Goal: Information Seeking & Learning: Learn about a topic

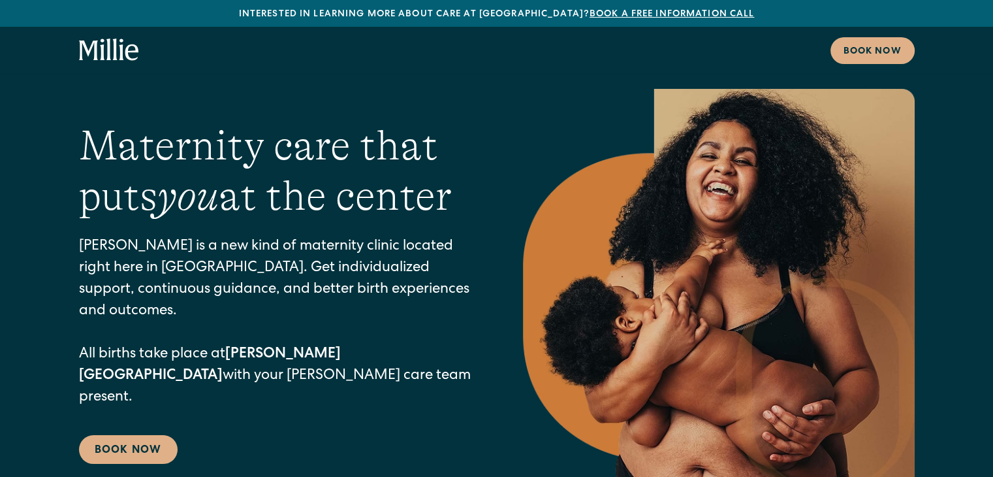
click at [403, 187] on h1 "Maternity care that puts you at the center" at bounding box center [275, 171] width 392 height 101
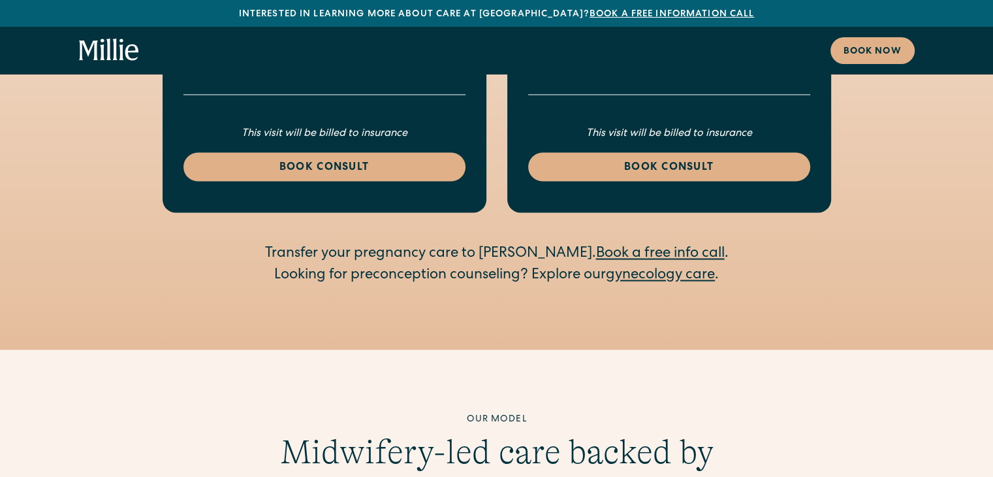
scroll to position [2142, 0]
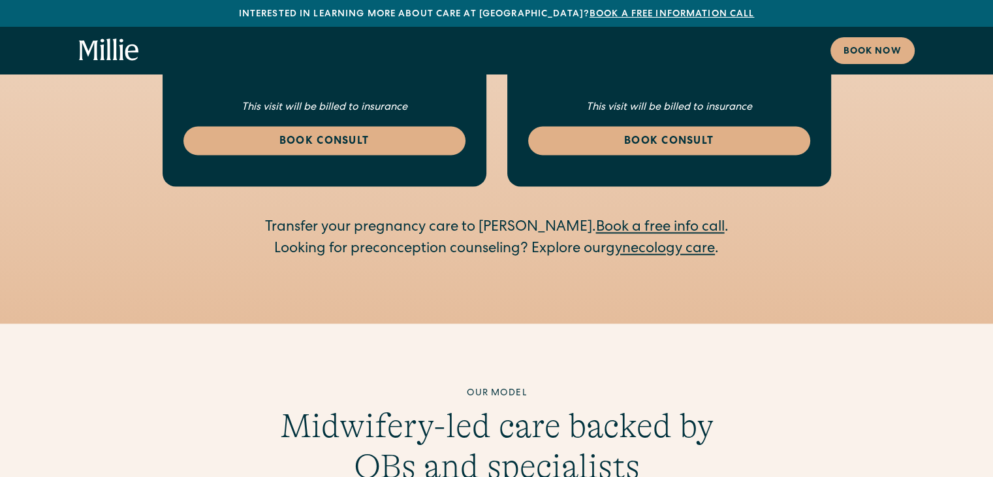
click at [670, 242] on link "gynecology care" at bounding box center [660, 249] width 109 height 14
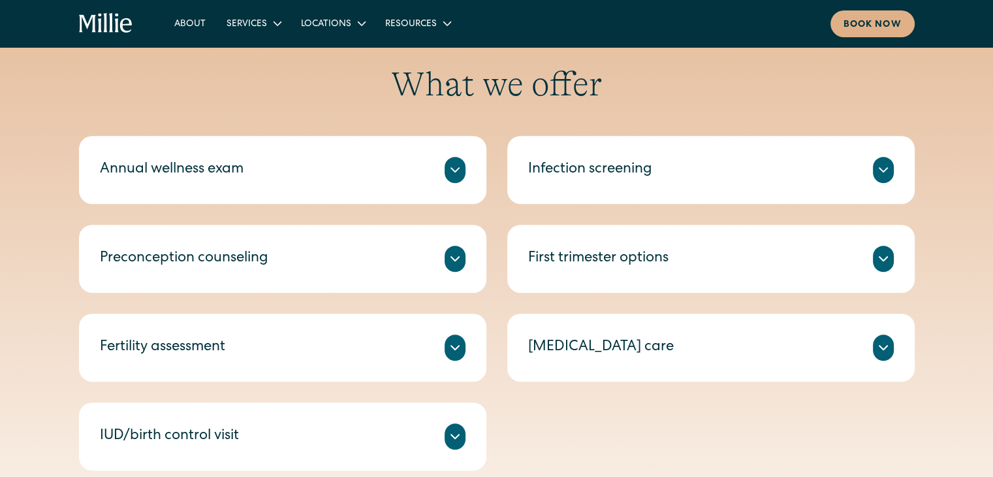
scroll to position [599, 0]
click at [457, 171] on icon at bounding box center [455, 171] width 16 height 16
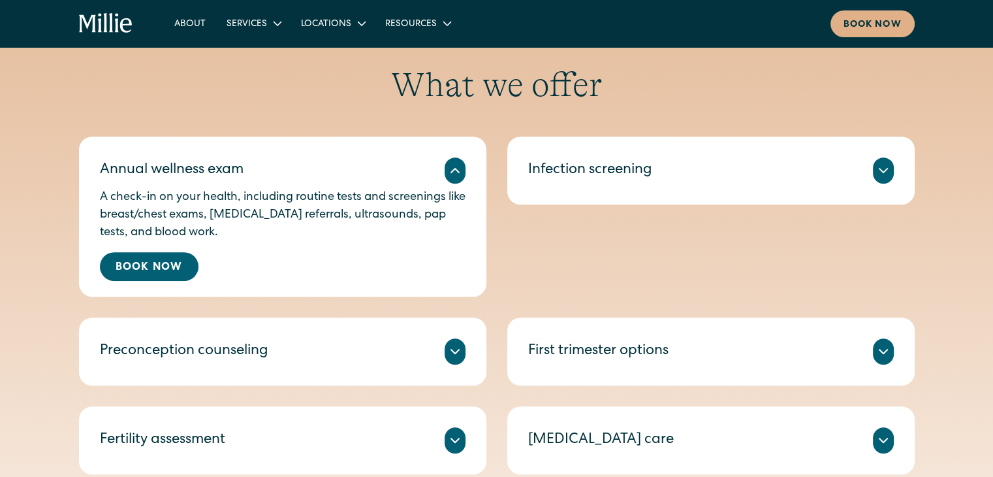
click at [880, 174] on icon at bounding box center [884, 171] width 16 height 16
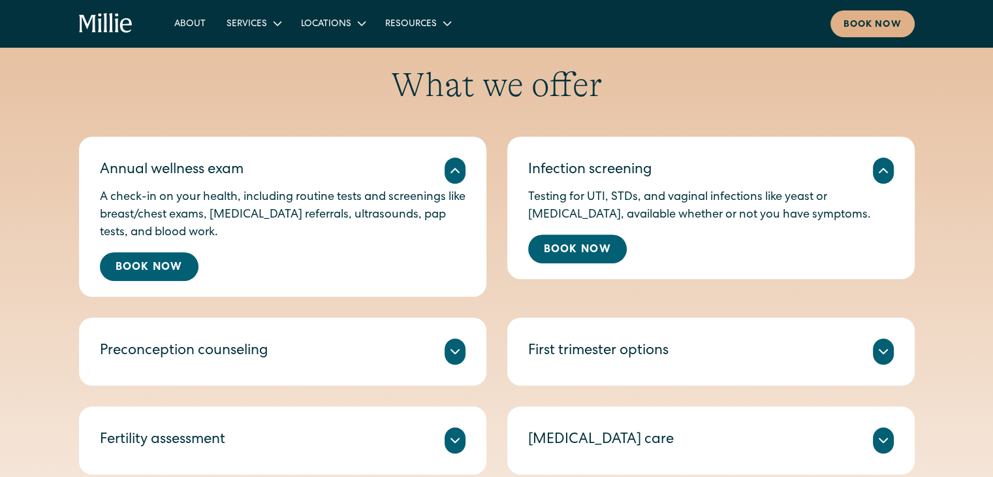
click at [458, 168] on icon at bounding box center [455, 171] width 16 height 16
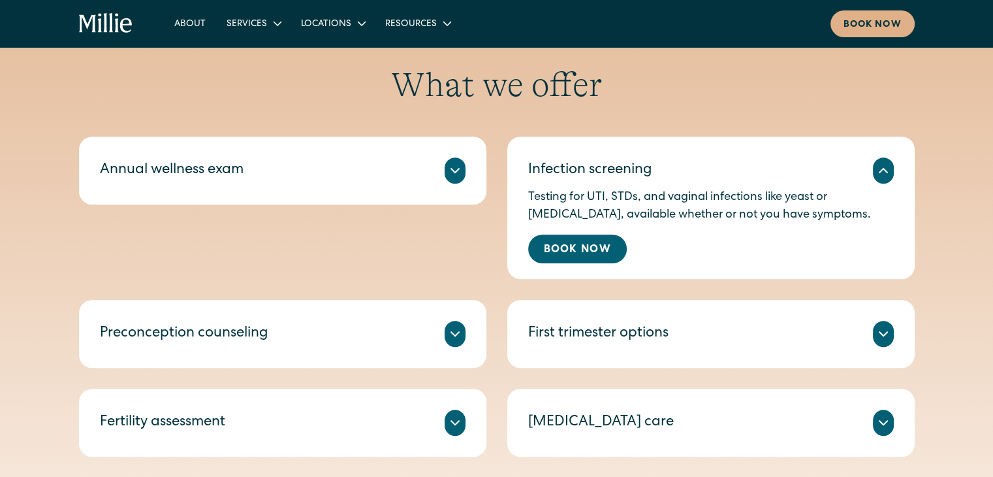
click at [880, 169] on icon at bounding box center [884, 171] width 16 height 16
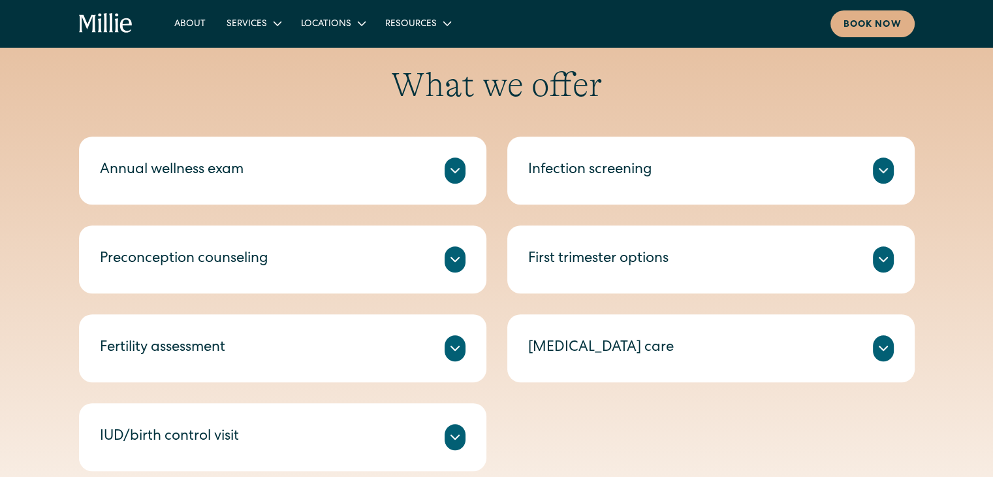
click at [0, 298] on div "What we offer Annual wellness exam A check-in on your health, including routine…" at bounding box center [496, 268] width 993 height 406
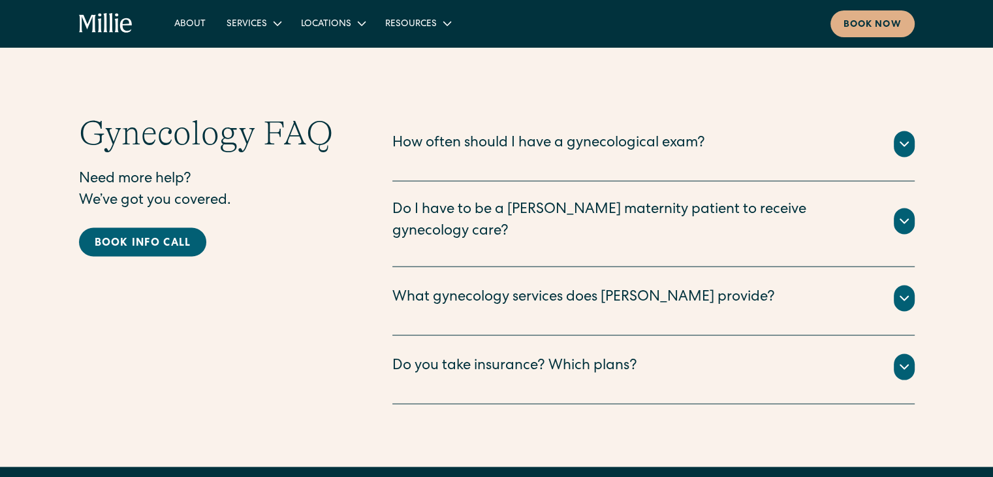
scroll to position [2451, 0]
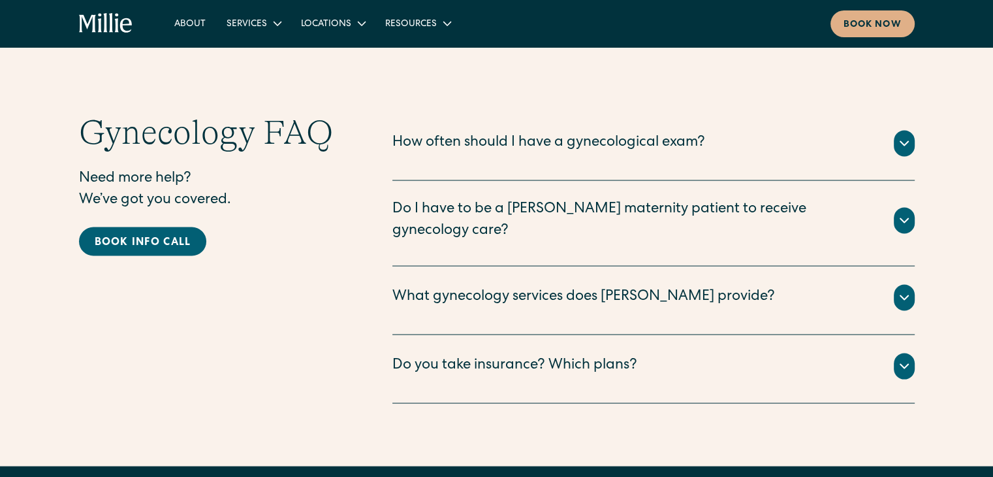
click at [897, 358] on icon at bounding box center [905, 366] width 16 height 16
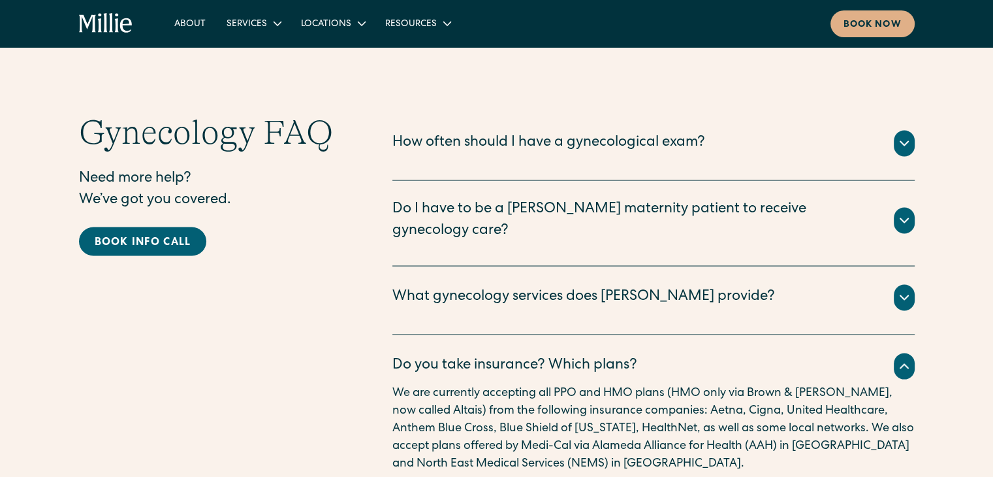
click at [897, 358] on icon at bounding box center [905, 366] width 16 height 16
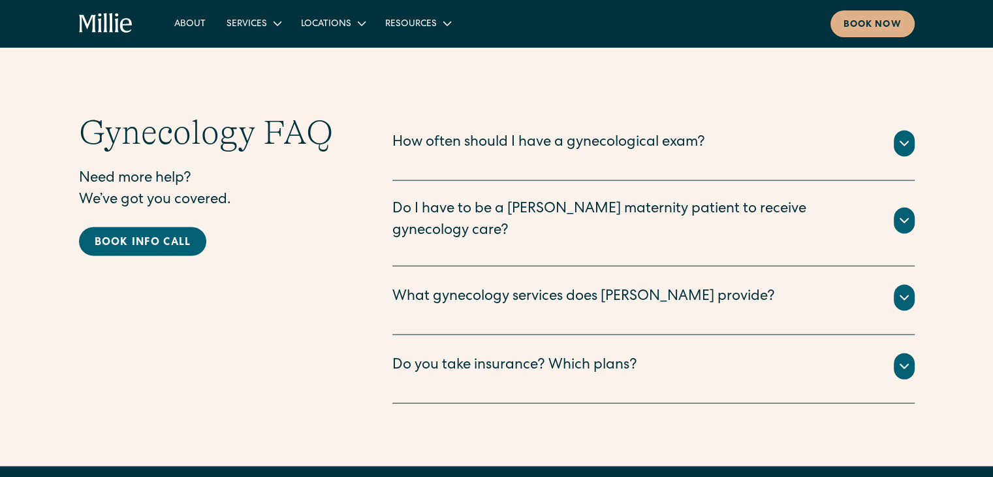
click at [898, 289] on icon at bounding box center [905, 297] width 16 height 16
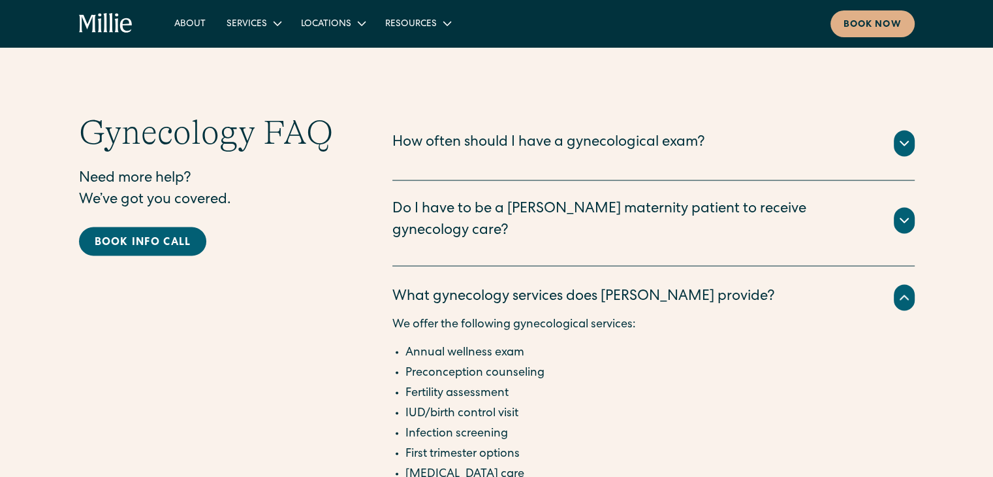
click at [898, 289] on icon at bounding box center [905, 297] width 16 height 16
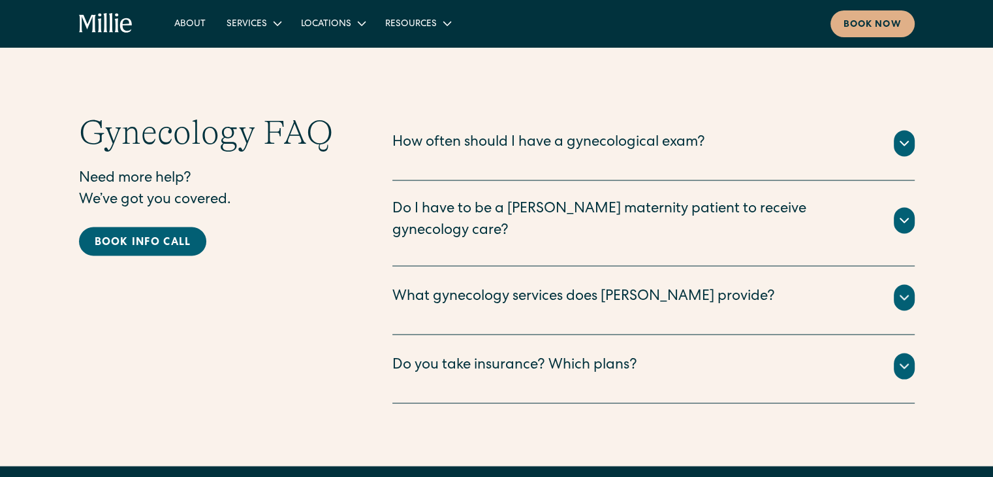
click at [902, 218] on icon at bounding box center [905, 220] width 8 height 4
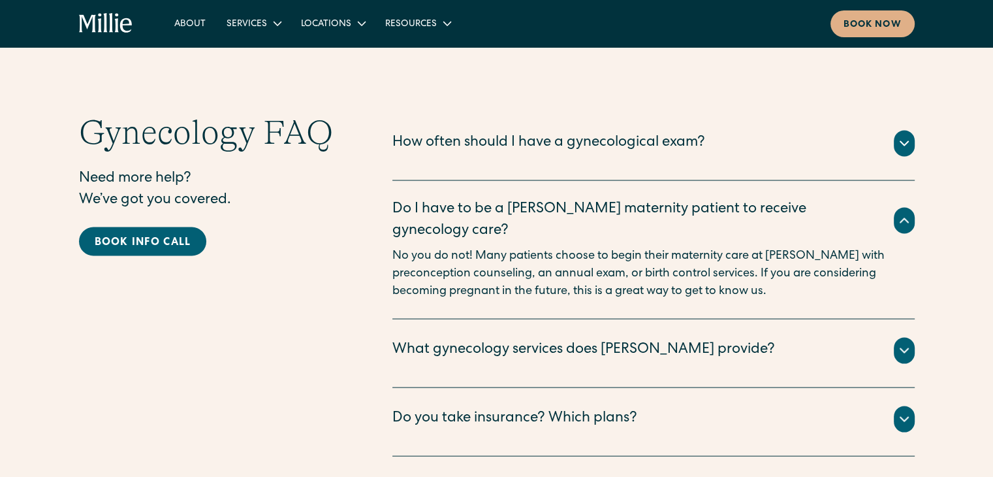
click at [902, 212] on icon at bounding box center [905, 220] width 16 height 16
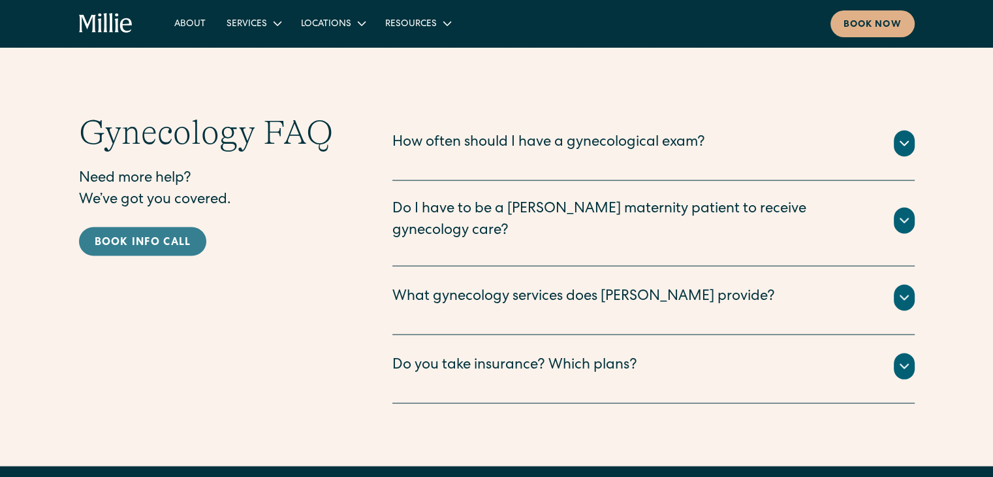
click at [179, 241] on div "Book info call" at bounding box center [143, 242] width 97 height 16
click at [306, 168] on p "Need more help? We’ve got you covered." at bounding box center [209, 189] width 261 height 43
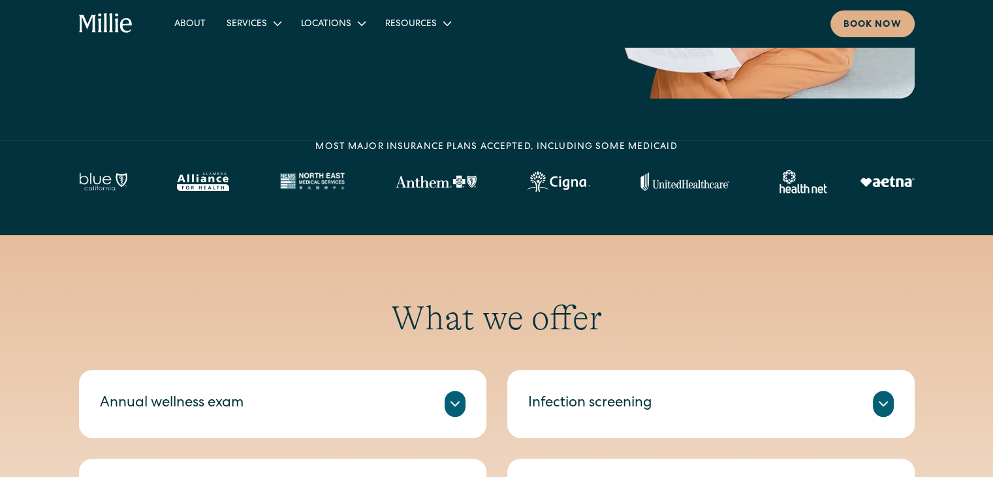
scroll to position [0, 0]
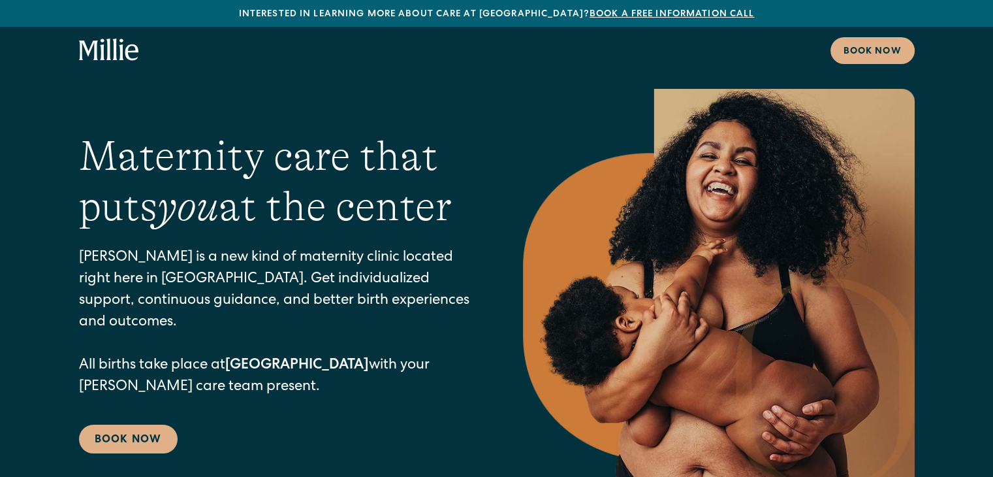
click at [325, 243] on div "Maternity care that puts you at the center Millie is a new kind of maternity cl…" at bounding box center [275, 292] width 392 height 322
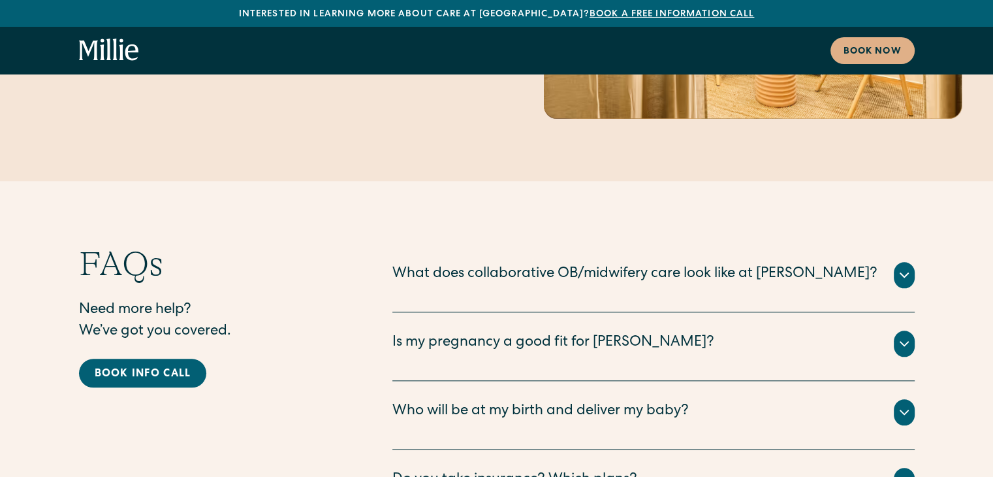
scroll to position [6337, 0]
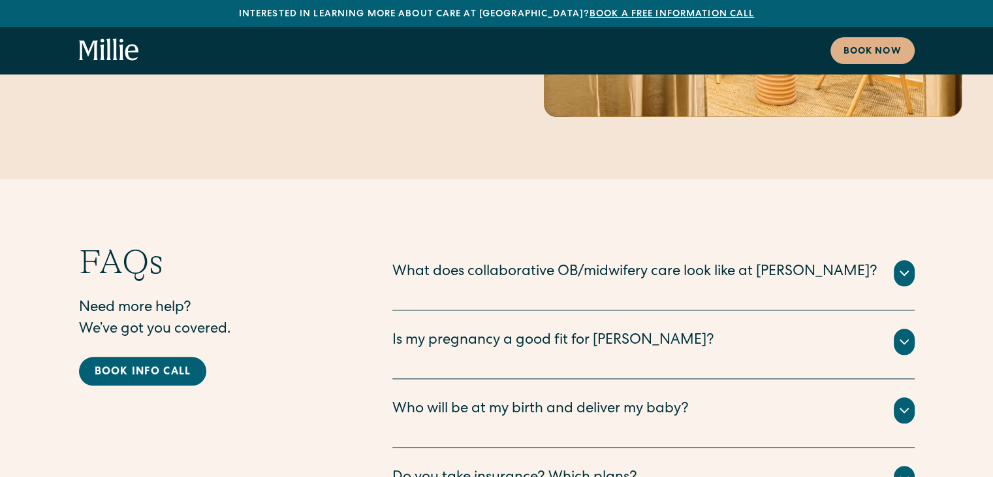
click at [910, 265] on icon at bounding box center [905, 273] width 16 height 16
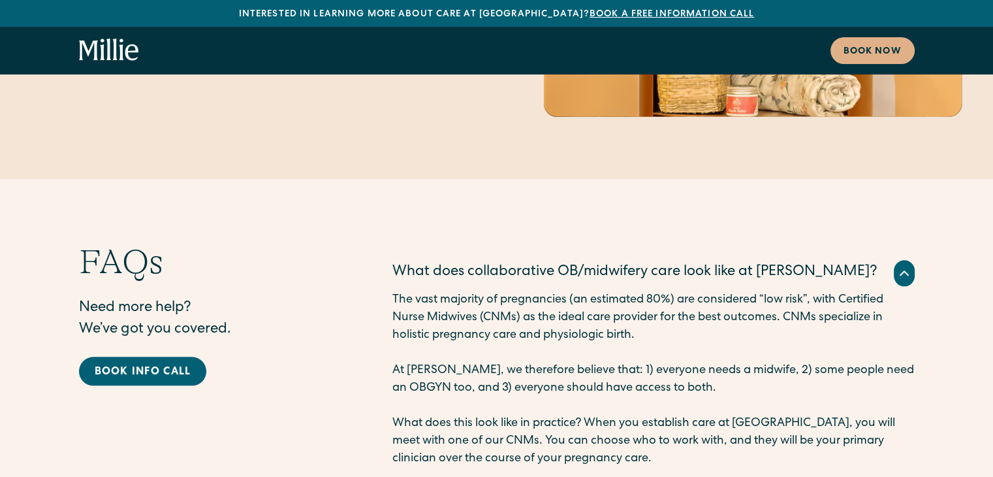
click at [910, 265] on icon at bounding box center [905, 273] width 16 height 16
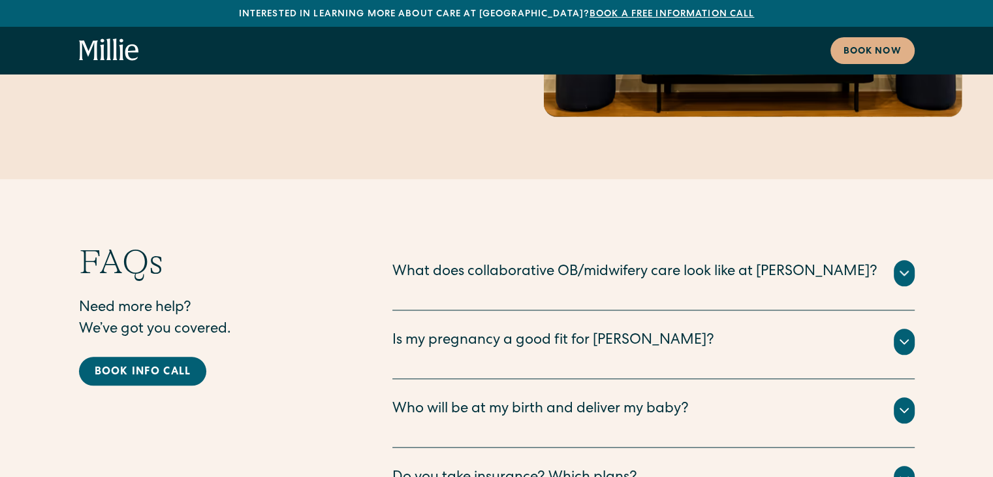
click at [912, 260] on div at bounding box center [904, 273] width 21 height 26
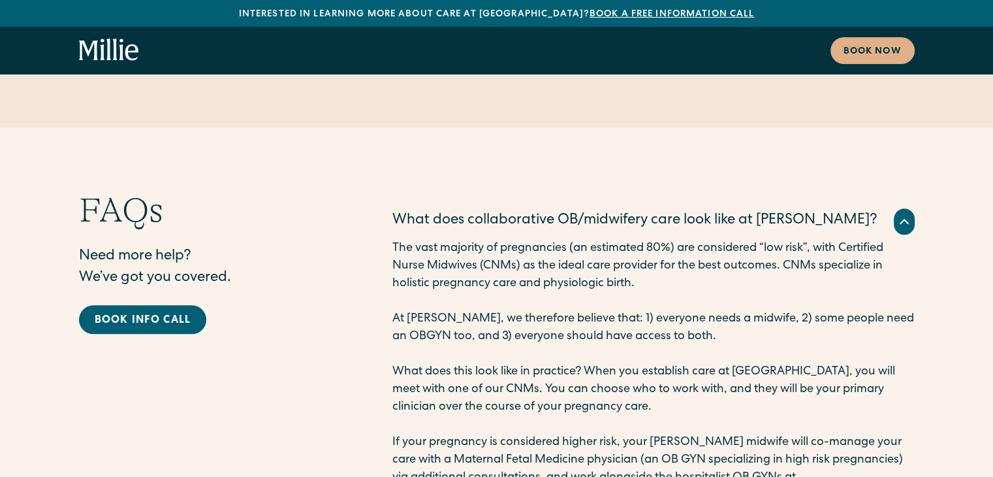
scroll to position [6363, 0]
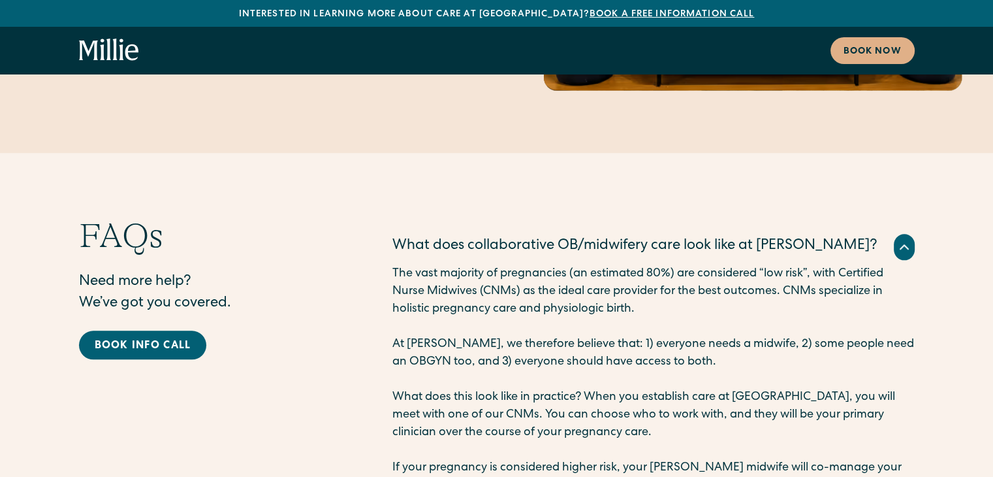
click at [898, 239] on icon at bounding box center [905, 247] width 16 height 16
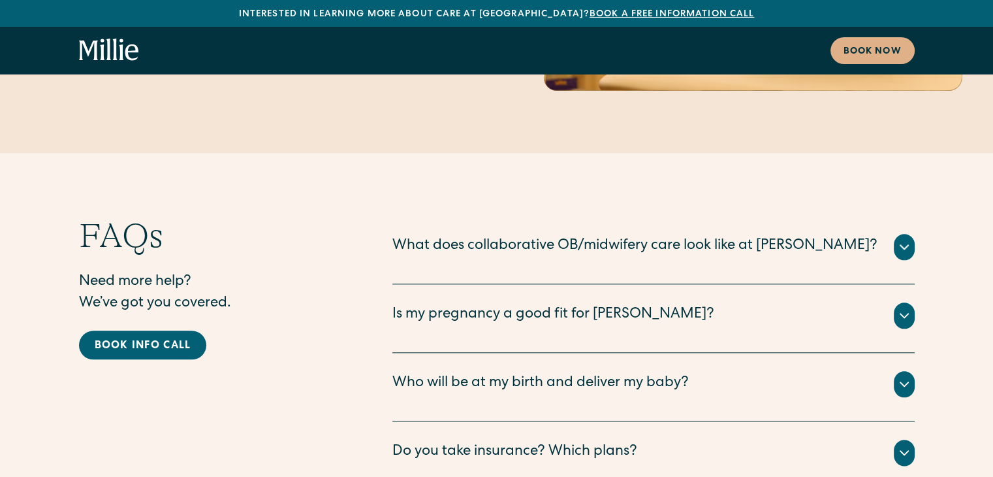
click at [901, 376] on icon at bounding box center [905, 384] width 16 height 16
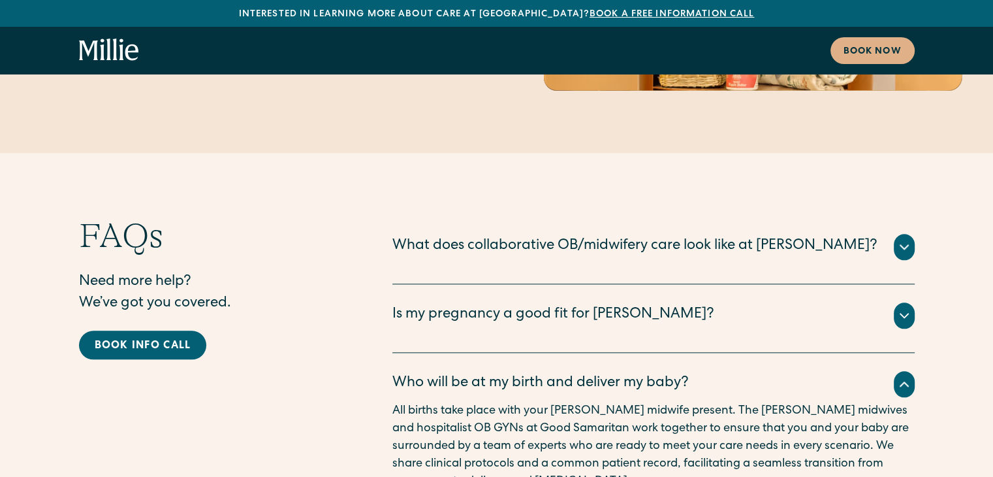
click at [901, 376] on icon at bounding box center [905, 384] width 16 height 16
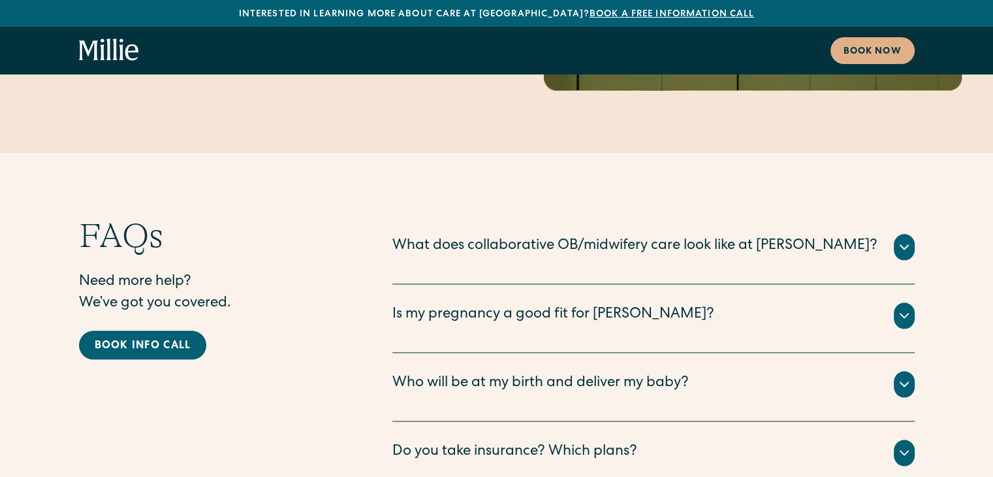
click at [901, 308] on icon at bounding box center [905, 316] width 16 height 16
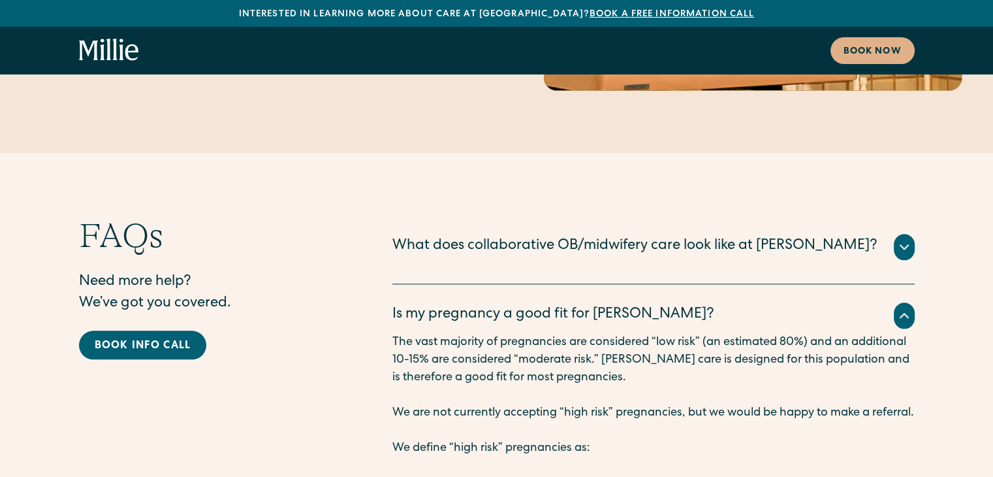
click at [901, 308] on icon at bounding box center [905, 316] width 16 height 16
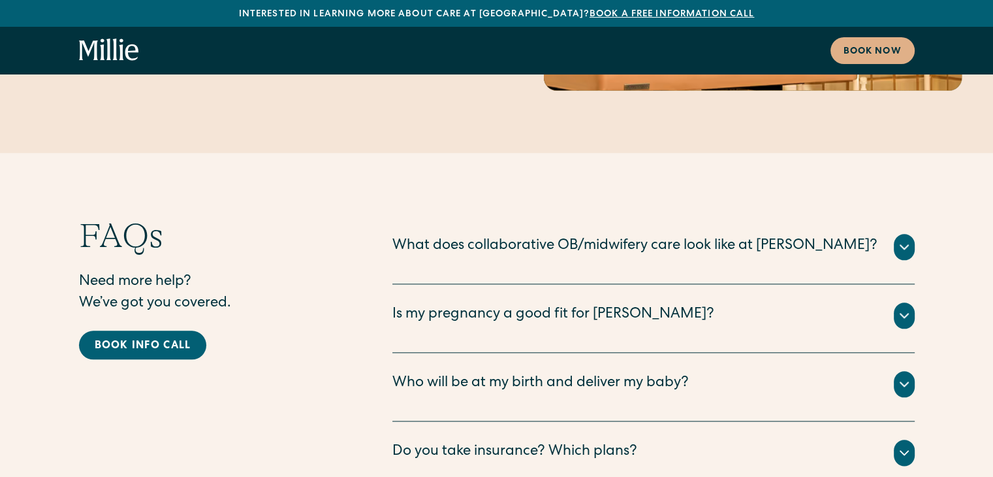
click at [901, 308] on icon at bounding box center [905, 316] width 16 height 16
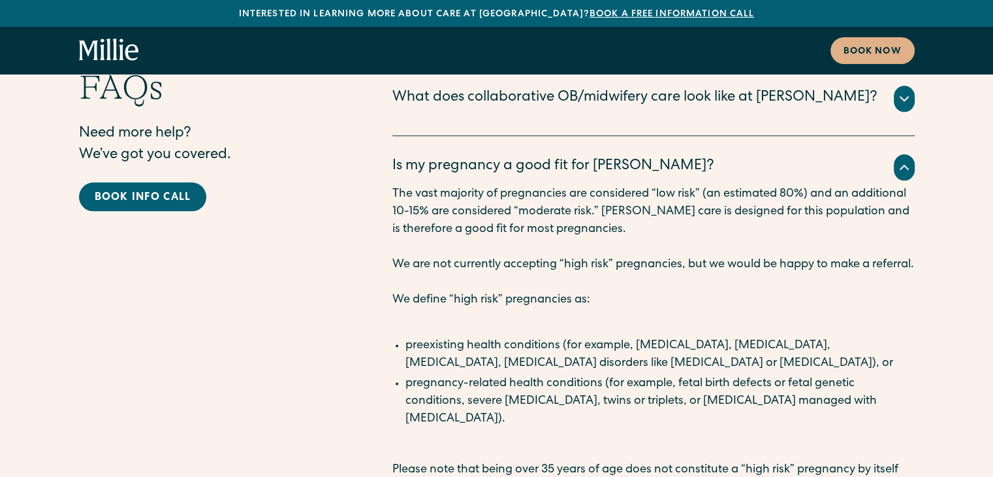
scroll to position [6520, 0]
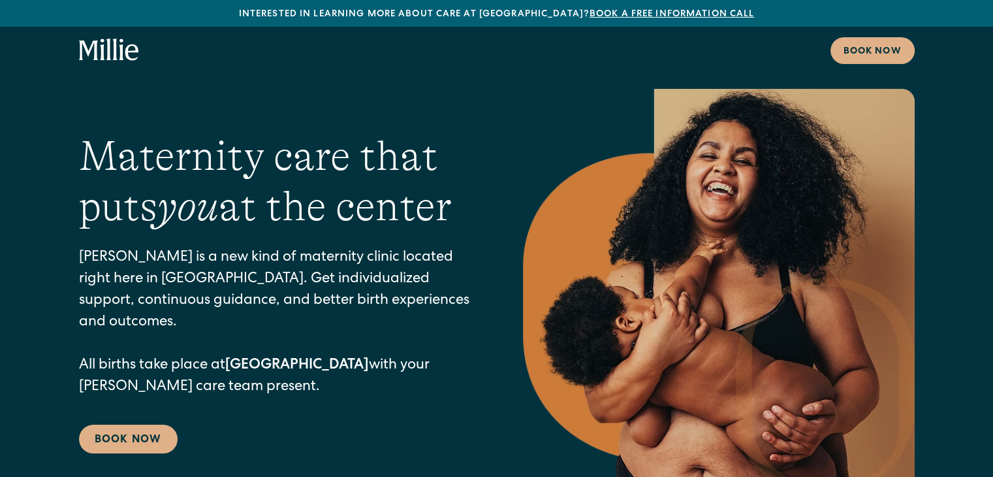
click at [348, 257] on div "Maternity care that puts you at the [GEOGRAPHIC_DATA][PERSON_NAME] is a new kin…" at bounding box center [275, 292] width 392 height 322
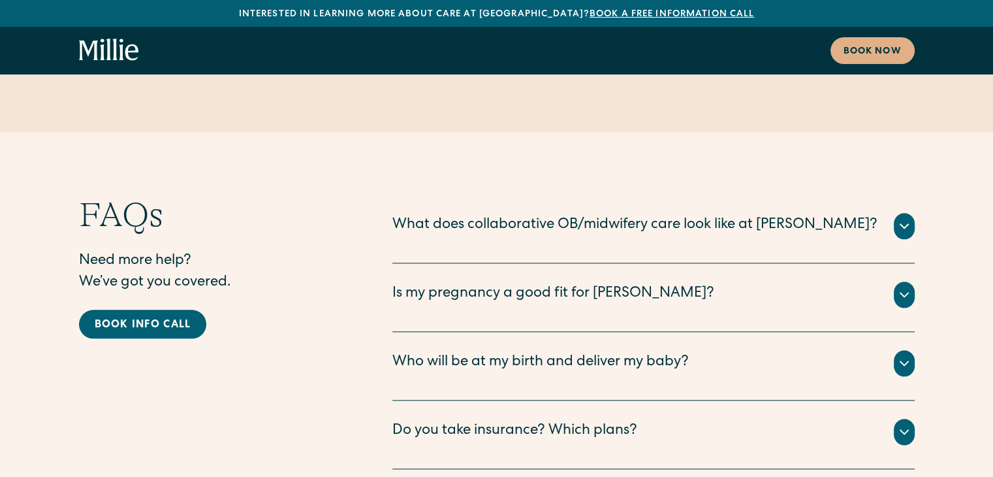
scroll to position [6410, 0]
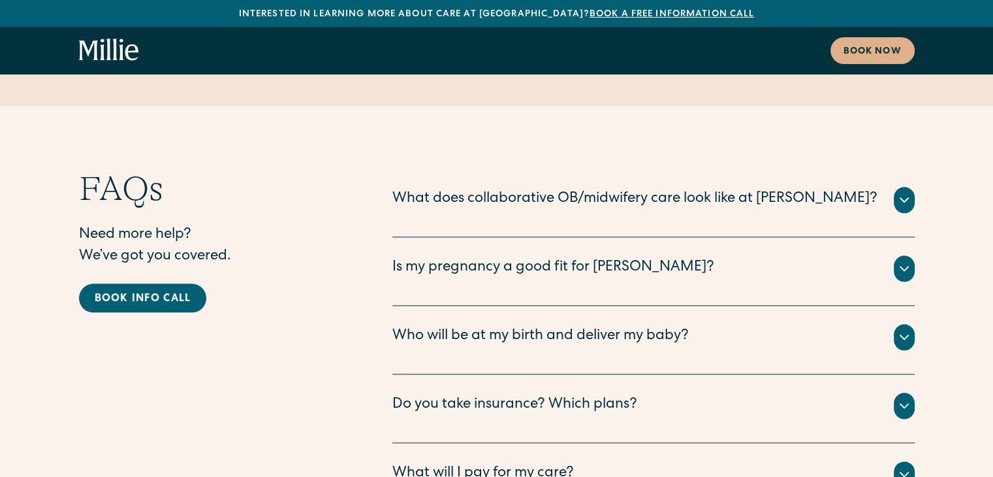
click at [321, 318] on div "FAQs Need more help? We’ve got you covered. Book info call" at bounding box center [209, 339] width 261 height 343
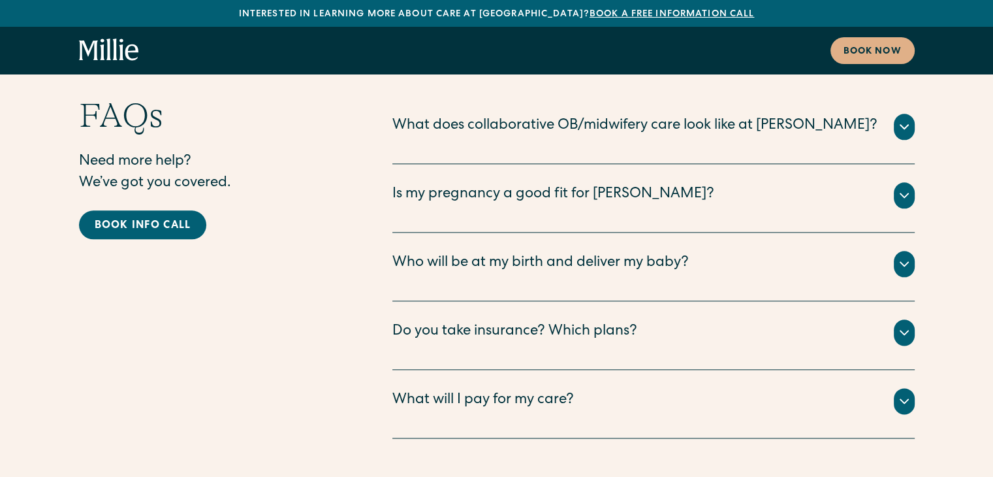
scroll to position [6489, 0]
